Goal: Obtain resource: Download file/media

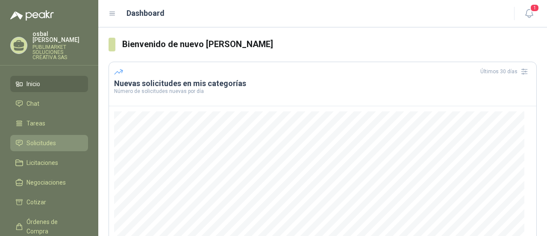
click at [42, 138] on span "Solicitudes" at bounding box center [41, 142] width 29 height 9
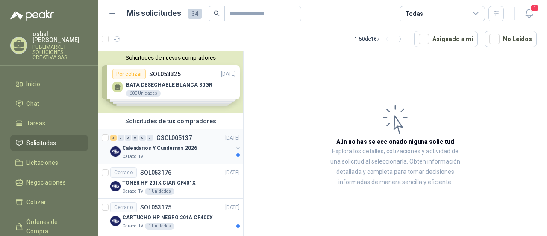
click at [174, 156] on div "Caracol TV" at bounding box center [177, 156] width 111 height 7
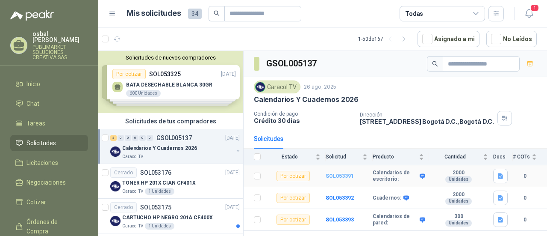
click at [335, 174] on b "SOL053391" at bounding box center [340, 176] width 28 height 6
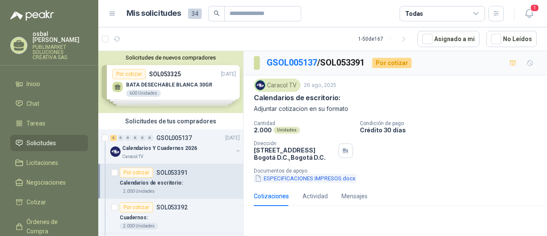
click at [299, 180] on button "ESPECIFICACIONES IMPRESOS.docx" at bounding box center [305, 178] width 103 height 9
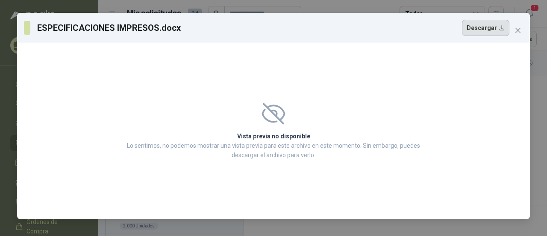
click at [484, 30] on button "Descargar" at bounding box center [485, 28] width 47 height 16
click at [522, 29] on span "Close" at bounding box center [518, 30] width 14 height 7
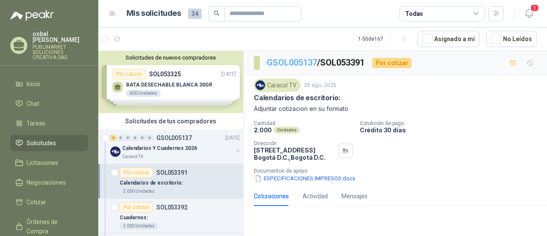
click at [298, 61] on link "GSOL005137" at bounding box center [292, 62] width 50 height 10
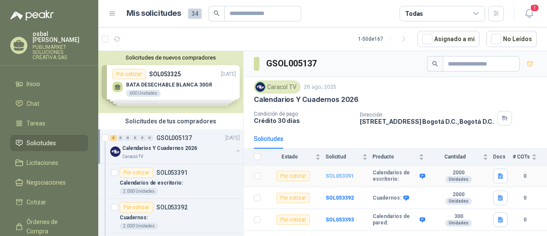
click at [337, 173] on b "SOL053391" at bounding box center [340, 176] width 28 height 6
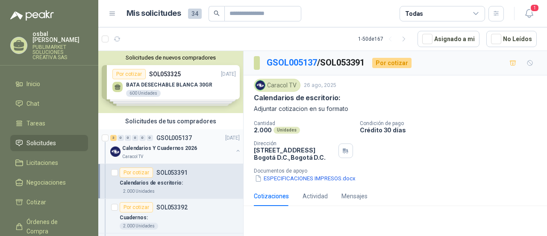
click at [187, 153] on div "Caracol TV" at bounding box center [177, 156] width 111 height 7
